Goal: Task Accomplishment & Management: Complete application form

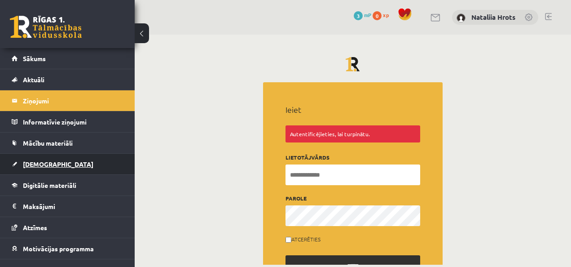
click at [91, 156] on link "[DEMOGRAPHIC_DATA]" at bounding box center [68, 164] width 112 height 21
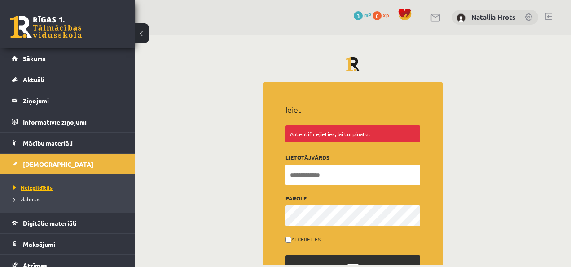
click at [65, 189] on link "Neizpildītās" at bounding box center [69, 187] width 112 height 8
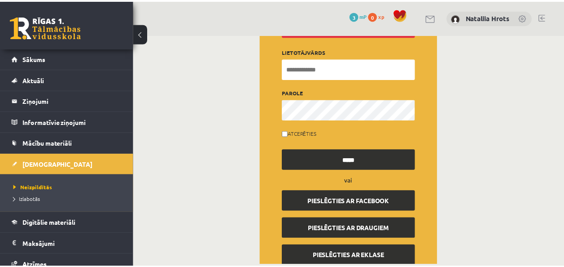
scroll to position [127, 0]
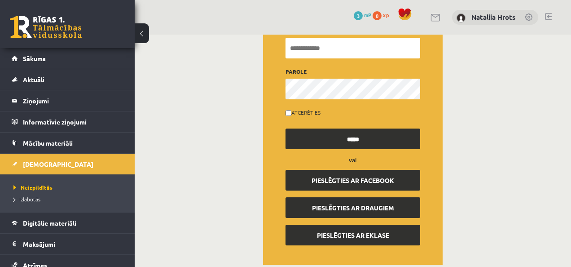
click at [360, 137] on input "*****" at bounding box center [353, 138] width 135 height 21
click at [51, 184] on span "Neizpildītās" at bounding box center [32, 187] width 39 height 7
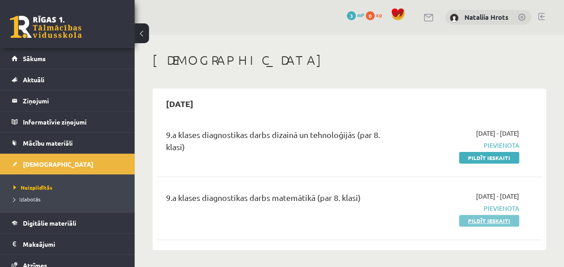
click at [483, 218] on link "Pildīt ieskaiti" at bounding box center [489, 221] width 60 height 12
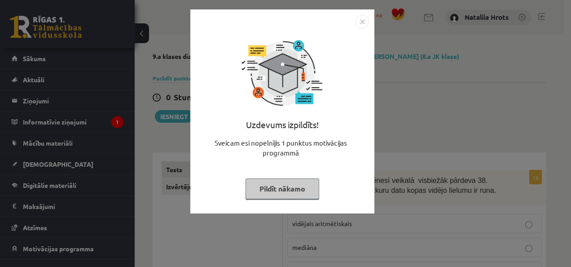
click at [364, 21] on img "Close" at bounding box center [362, 21] width 13 height 13
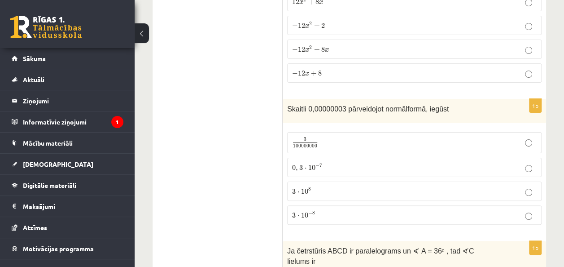
scroll to position [3409, 0]
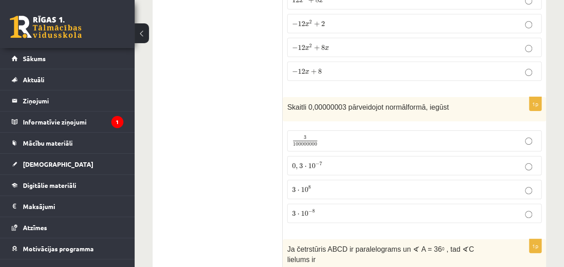
click at [530, 185] on p "3 ⋅ 10 8 3 ⋅ 10 8" at bounding box center [414, 189] width 245 height 9
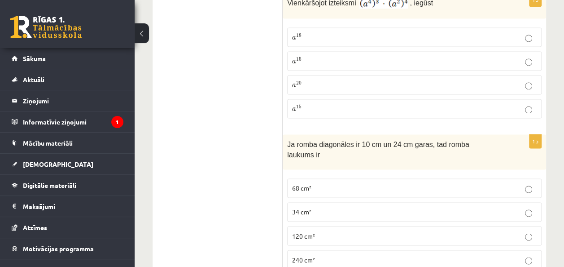
scroll to position [0, 0]
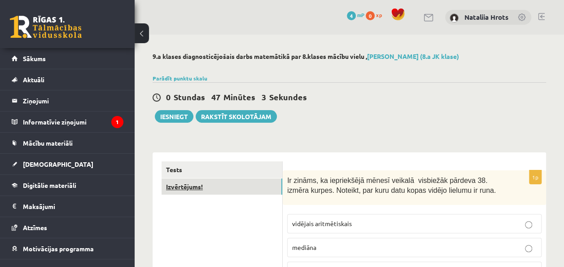
click at [208, 189] on link "Izvērtējums!" at bounding box center [222, 186] width 121 height 17
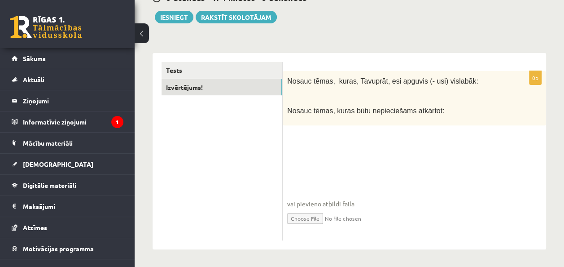
scroll to position [100, 0]
click at [323, 91] on p at bounding box center [392, 94] width 210 height 9
click at [325, 91] on p at bounding box center [392, 94] width 210 height 9
click at [303, 116] on div "Nosauc tēmas, kuras, Tavuprāt, esi apguvis (- usi) vislabāk: Nosauc tēmas, kura…" at bounding box center [415, 98] width 264 height 54
click at [295, 118] on div "Nosauc tēmas, kuras, Tavuprāt, esi apguvis (- usi) vislabāk: Nosauc tēmas, kura…" at bounding box center [415, 98] width 264 height 54
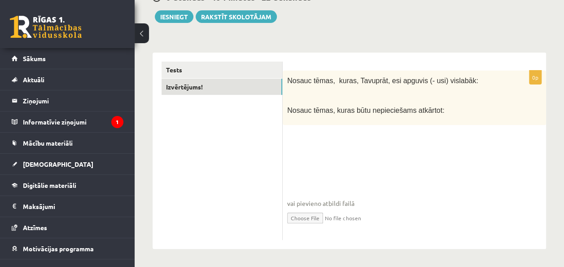
click at [295, 117] on div "Nosauc tēmas, kuras, Tavuprāt, esi apguvis (- usi) vislabāk: Nosauc tēmas, kura…" at bounding box center [415, 98] width 264 height 54
click at [300, 141] on div "0p Nosauc tēmas, kuras, Tavuprāt, esi apguvis (- usi) vislabāk: Nosauc tēmas, k…" at bounding box center [415, 155] width 264 height 169
click at [309, 150] on fieldset "vai pievieno atbildi failā Iesniegtā atbilde" at bounding box center [414, 189] width 255 height 93
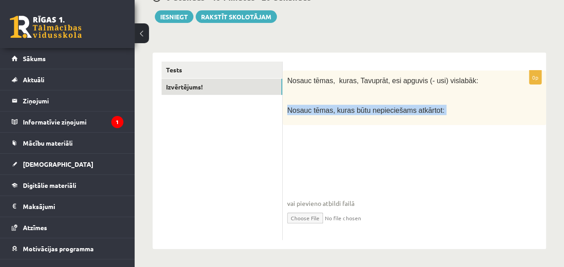
click at [309, 150] on fieldset "vai pievieno atbildi failā Iesniegtā atbilde" at bounding box center [414, 189] width 255 height 93
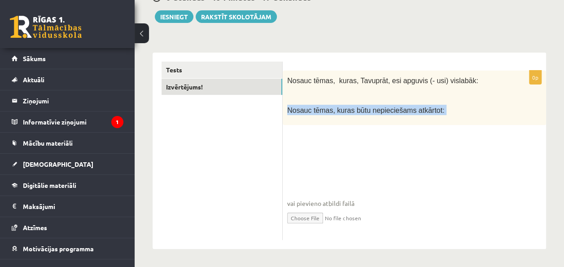
click at [321, 150] on fieldset "vai pievieno atbildi failā Iesniegtā atbilde" at bounding box center [414, 189] width 255 height 93
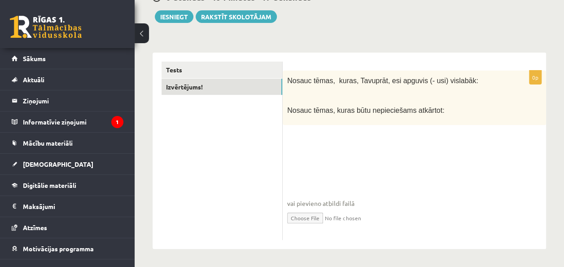
click at [321, 152] on fieldset "vai pievieno atbildi failā Iesniegtā atbilde" at bounding box center [414, 189] width 255 height 93
click at [303, 216] on input "file" at bounding box center [414, 217] width 255 height 18
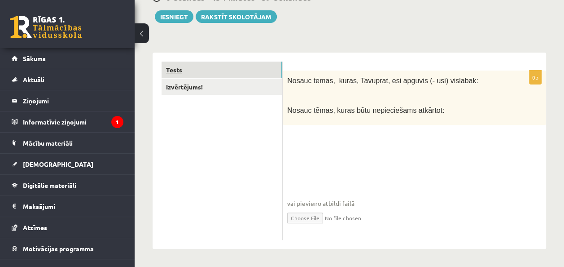
click at [238, 65] on link "Tests" at bounding box center [222, 70] width 121 height 17
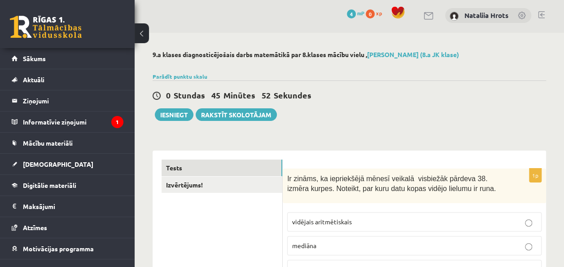
scroll to position [0, 0]
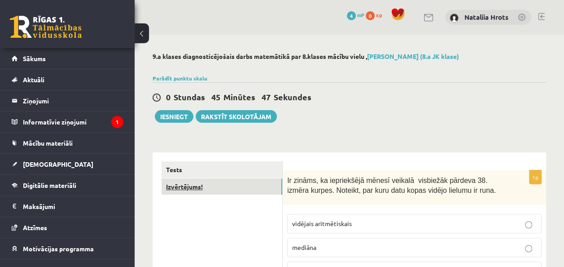
click at [196, 187] on link "Izvērtējums!" at bounding box center [222, 186] width 121 height 17
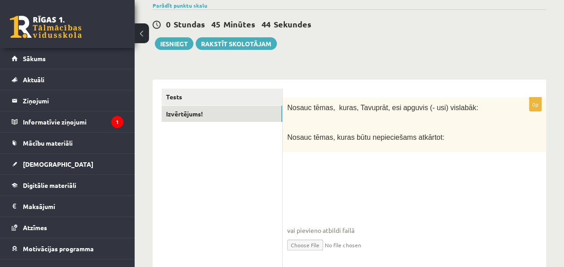
scroll to position [100, 0]
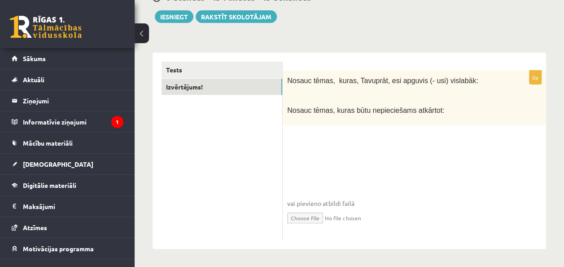
click at [300, 87] on div "Nosauc tēmas, kuras, Tavuprāt, esi apguvis (- usi) vislabāk: Nosauc tēmas, kura…" at bounding box center [415, 98] width 264 height 54
click at [295, 121] on div "Nosauc tēmas, kuras, Tavuprāt, esi apguvis (- usi) vislabāk: Nosauc tēmas, kura…" at bounding box center [415, 98] width 264 height 54
click at [465, 79] on p "Nosauc tēmas, kuras, Tavuprāt, esi apguvis (- usi) vislabāk:" at bounding box center [392, 80] width 210 height 10
click at [173, 13] on button "Iesniegt" at bounding box center [174, 16] width 39 height 13
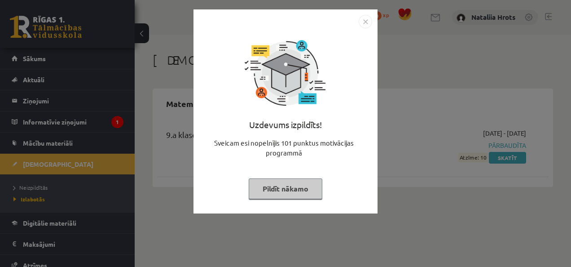
click at [363, 20] on img "Close" at bounding box center [365, 21] width 13 height 13
